Goal: Information Seeking & Learning: Learn about a topic

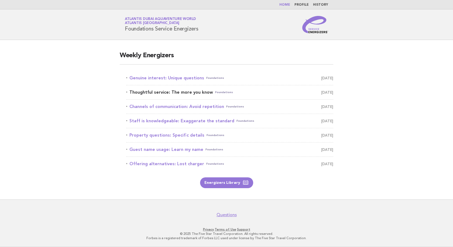
click at [178, 91] on link "Thoughtful service: The more you know Foundations [DATE]" at bounding box center [229, 92] width 207 height 8
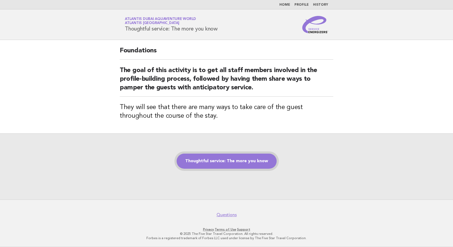
click at [209, 157] on link "Thoughtful service: The more you know" at bounding box center [227, 160] width 100 height 15
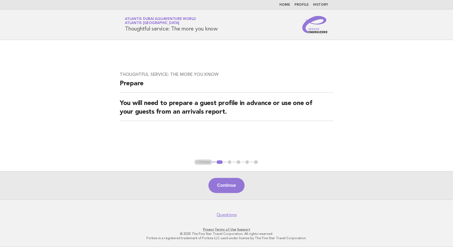
click at [226, 194] on div "Continue" at bounding box center [226, 185] width 453 height 28
click at [226, 186] on button "Continue" at bounding box center [226, 185] width 36 height 15
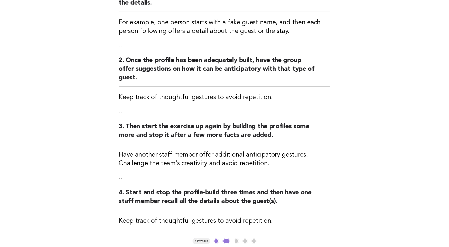
scroll to position [108, 0]
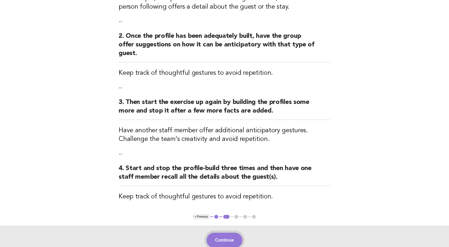
click at [230, 232] on button "Continue" at bounding box center [224, 239] width 36 height 15
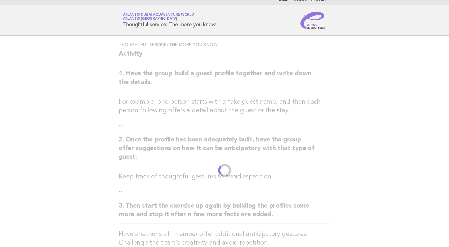
scroll to position [0, 0]
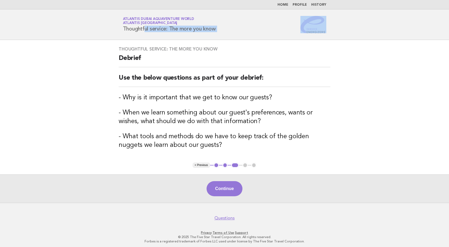
drag, startPoint x: 339, startPoint y: 28, endPoint x: 124, endPoint y: 29, distance: 215.6
click at [124, 29] on header "Service Energizers Atlantis Dubai Aquaventure World Atlantis [GEOGRAPHIC_DATA] …" at bounding box center [224, 24] width 449 height 30
copy div "Thoughtful service: The more you know"
